Goal: Task Accomplishment & Management: Use online tool/utility

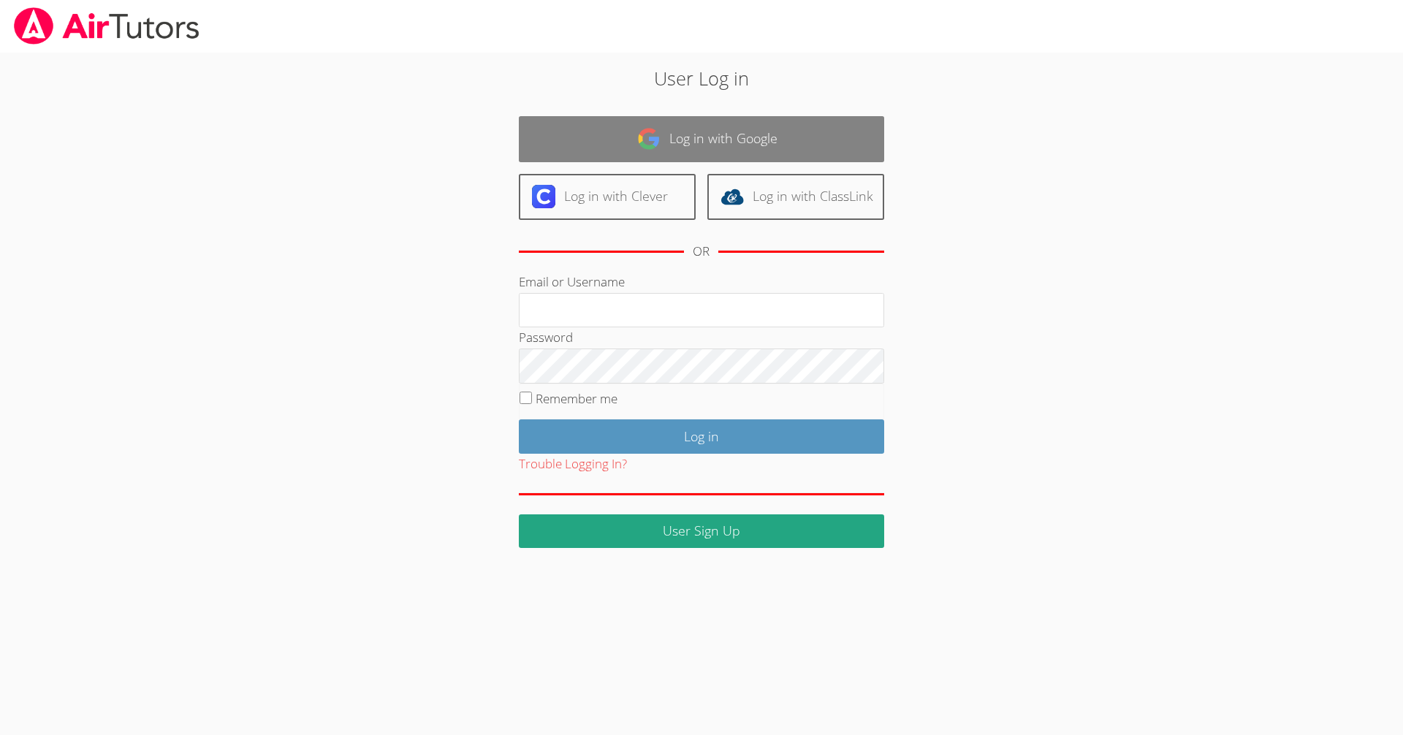
click at [677, 138] on link "Log in with Google" at bounding box center [701, 139] width 365 height 46
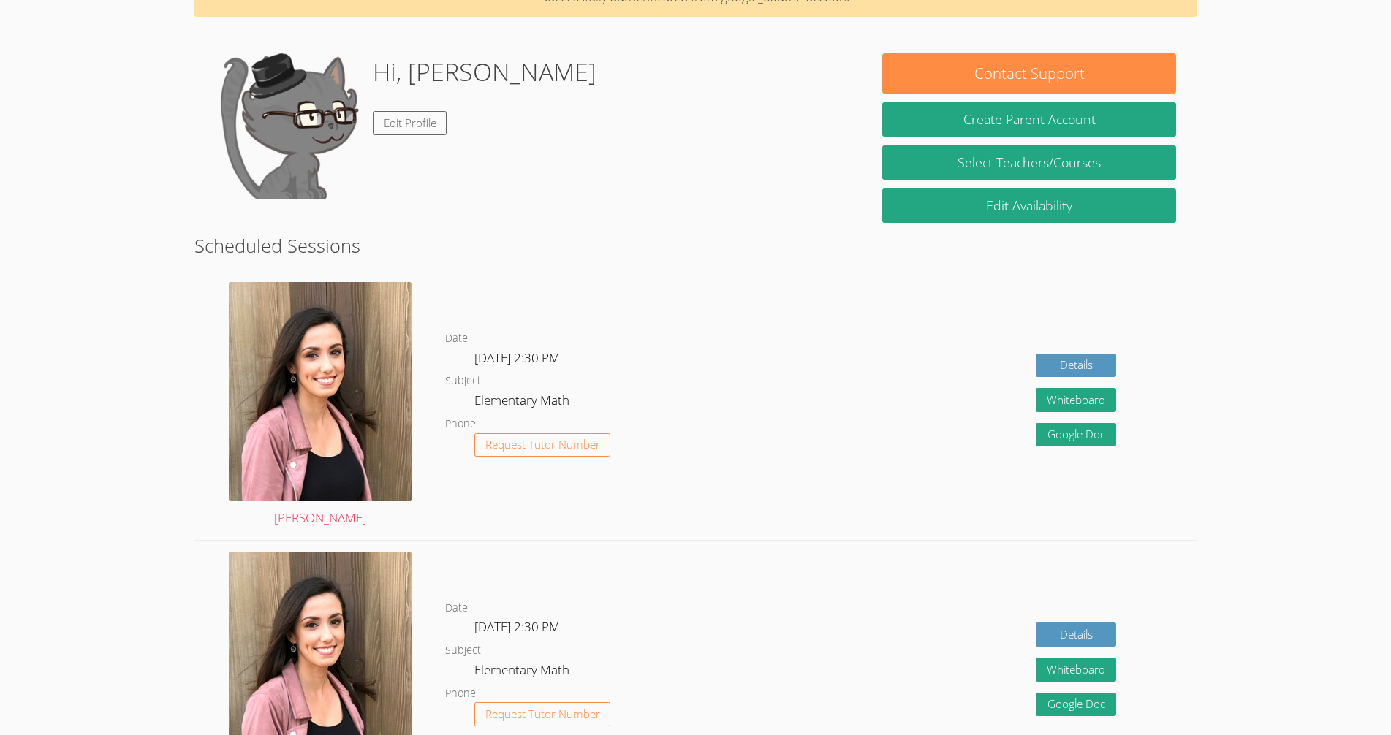
scroll to position [146, 0]
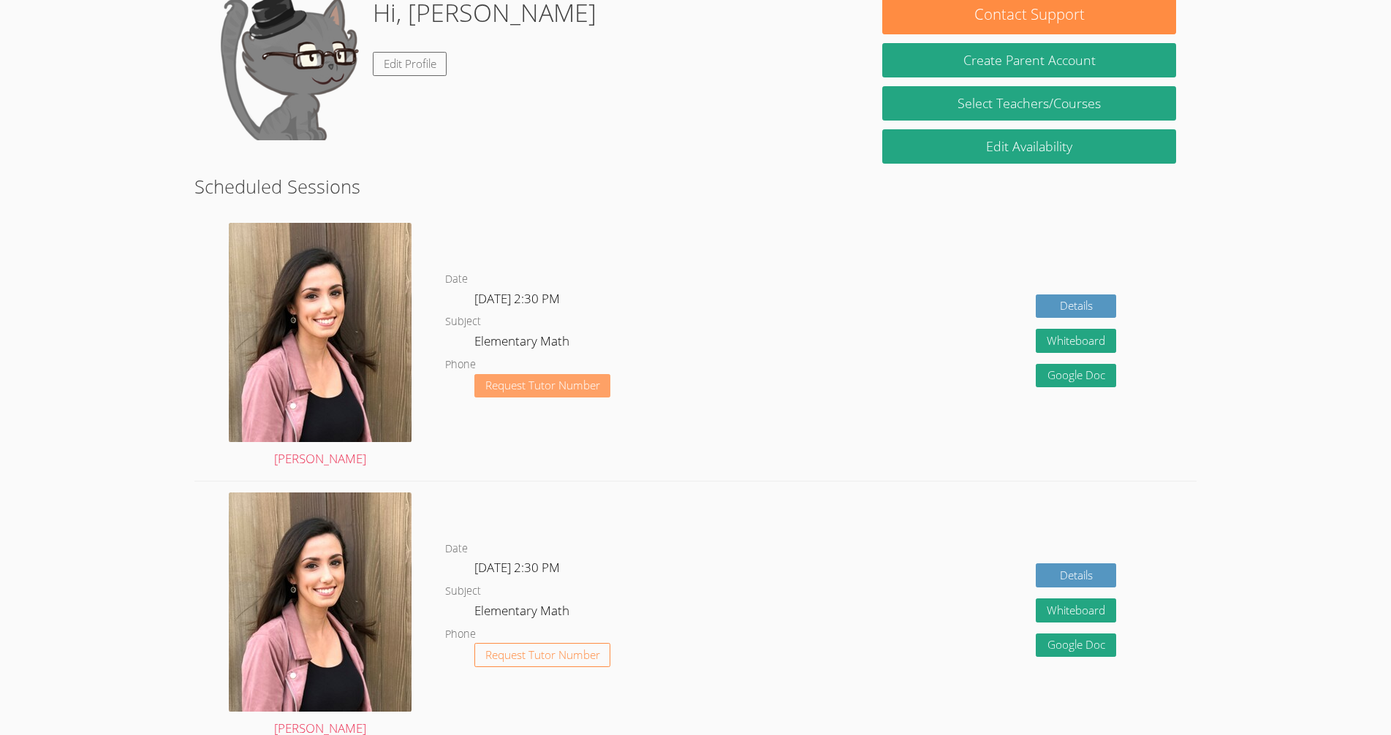
click at [528, 393] on button "Request Tutor Number" at bounding box center [542, 386] width 137 height 24
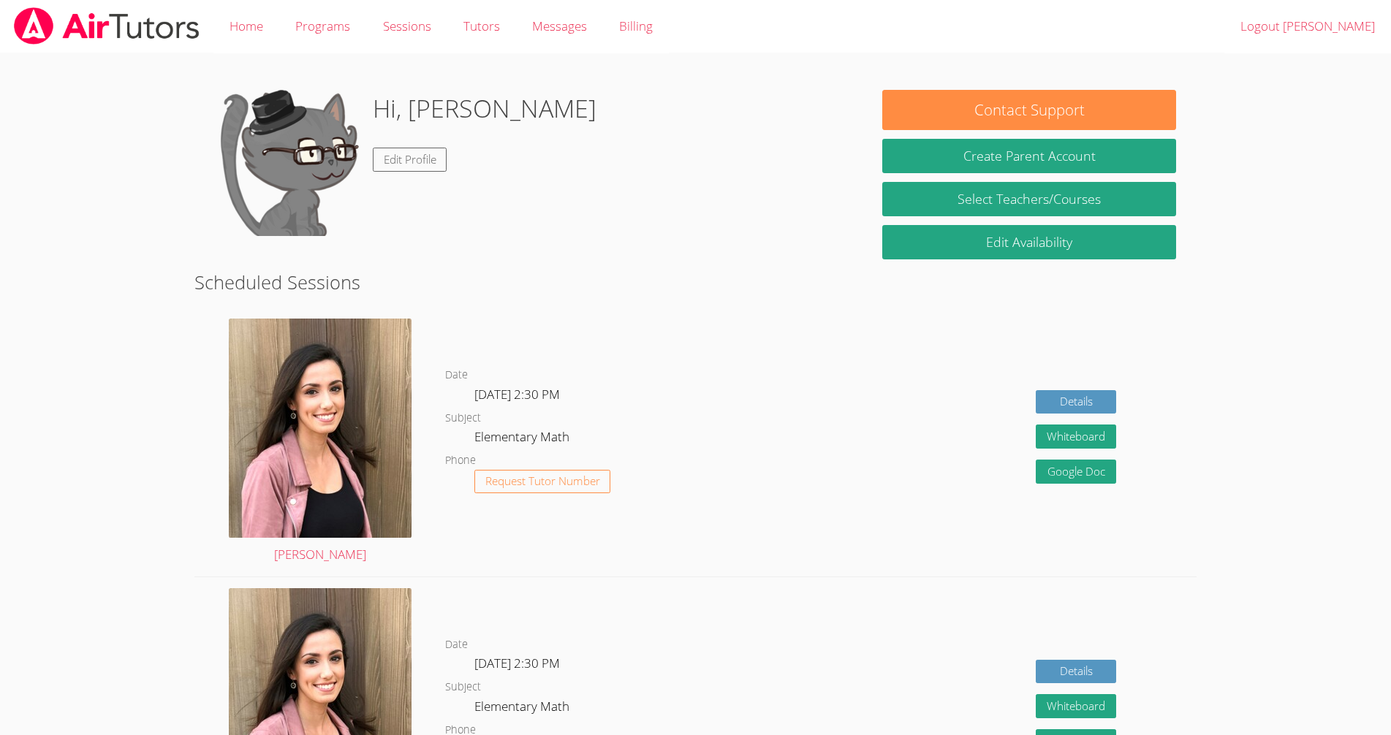
scroll to position [96, 0]
